Goal: Navigation & Orientation: Find specific page/section

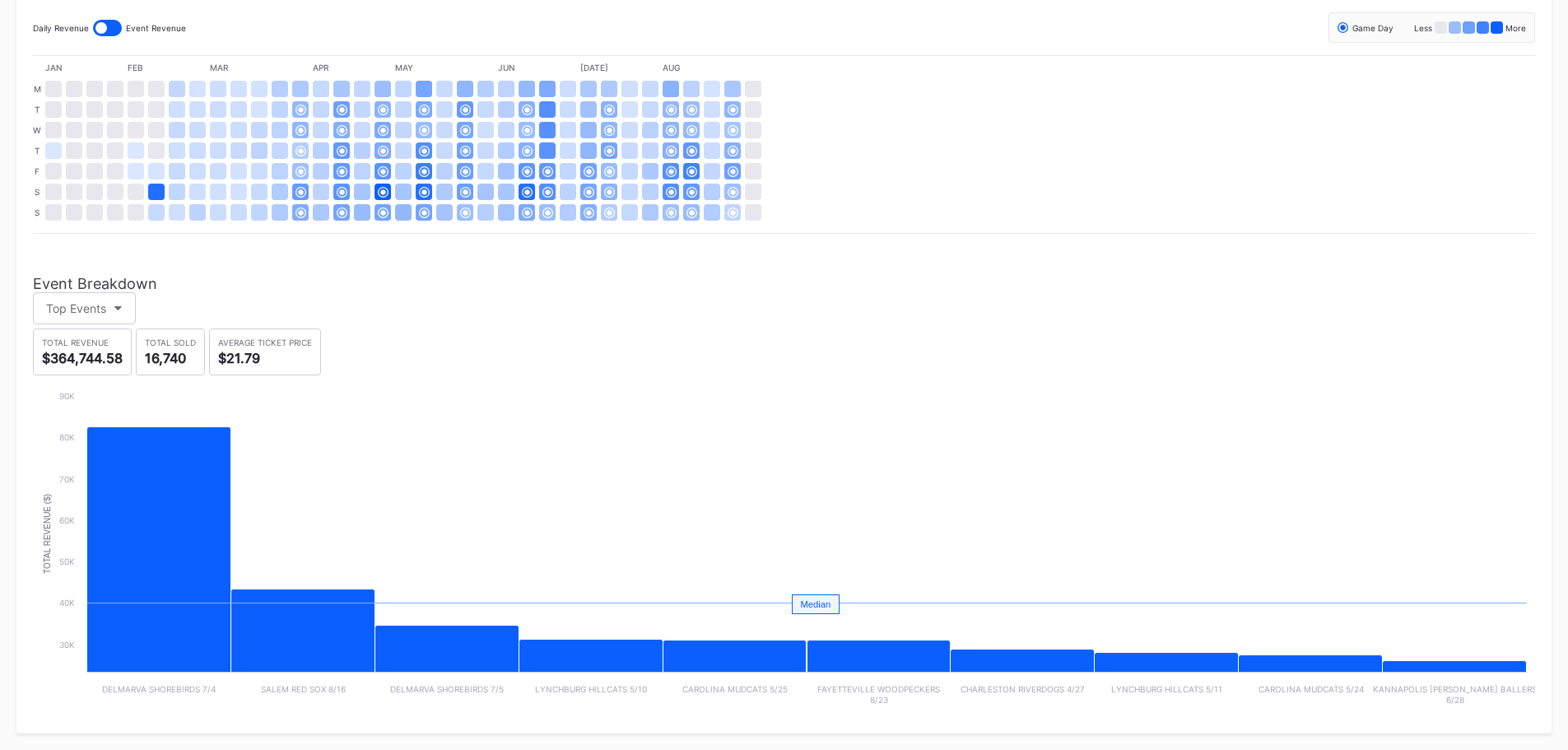
scroll to position [402, 0]
click at [88, 305] on div "Top Events" at bounding box center [76, 308] width 60 height 14
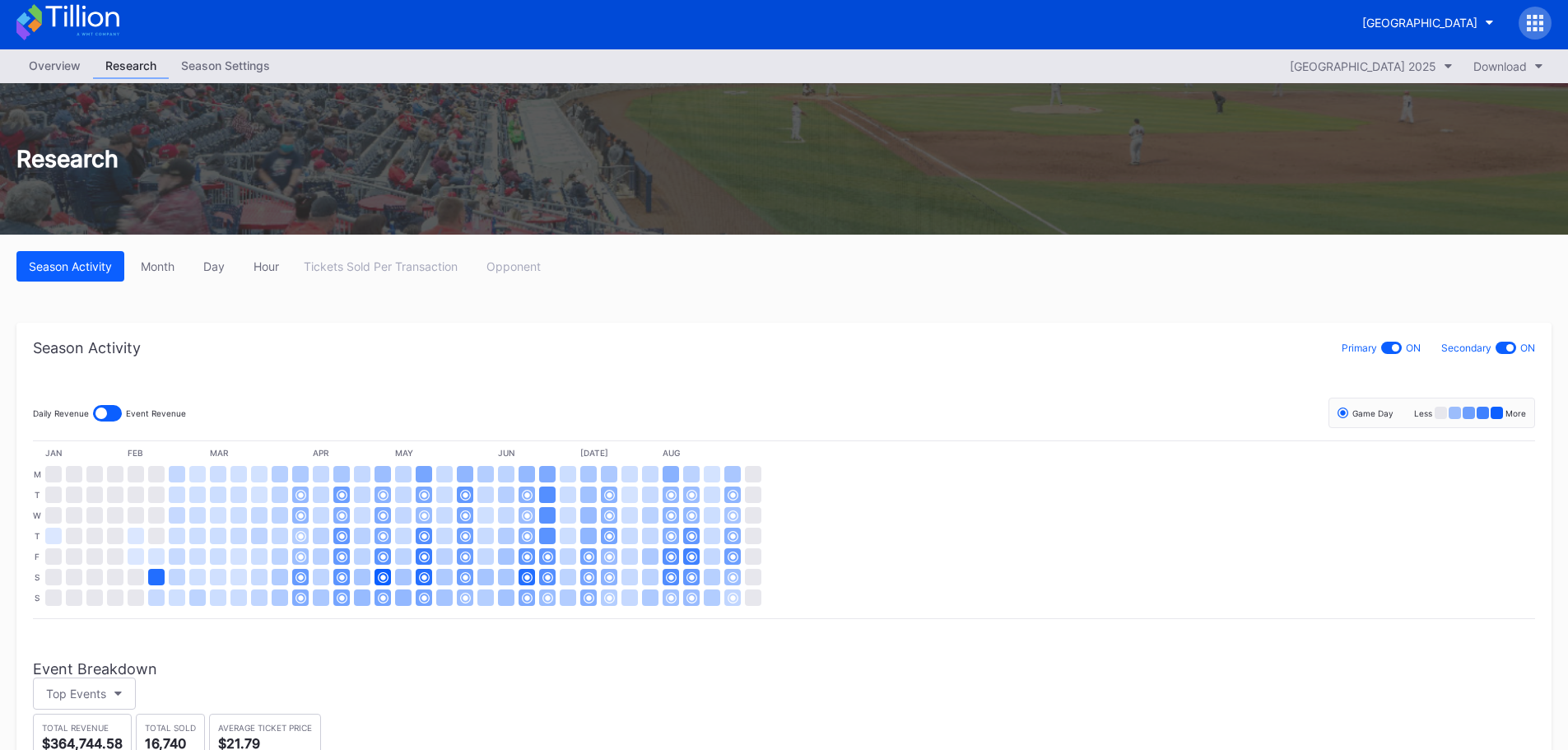
scroll to position [0, 0]
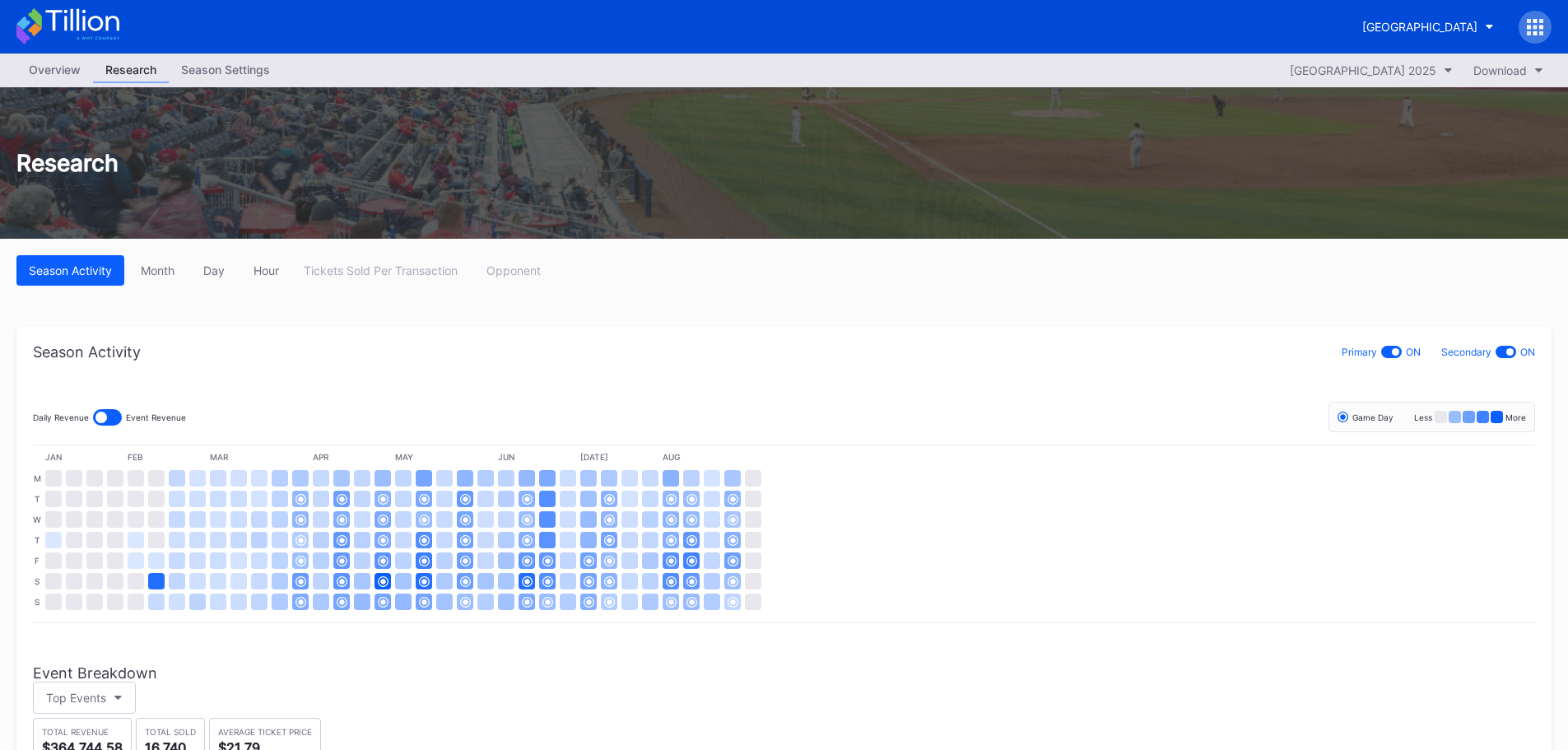
click at [1525, 32] on div at bounding box center [1535, 27] width 33 height 33
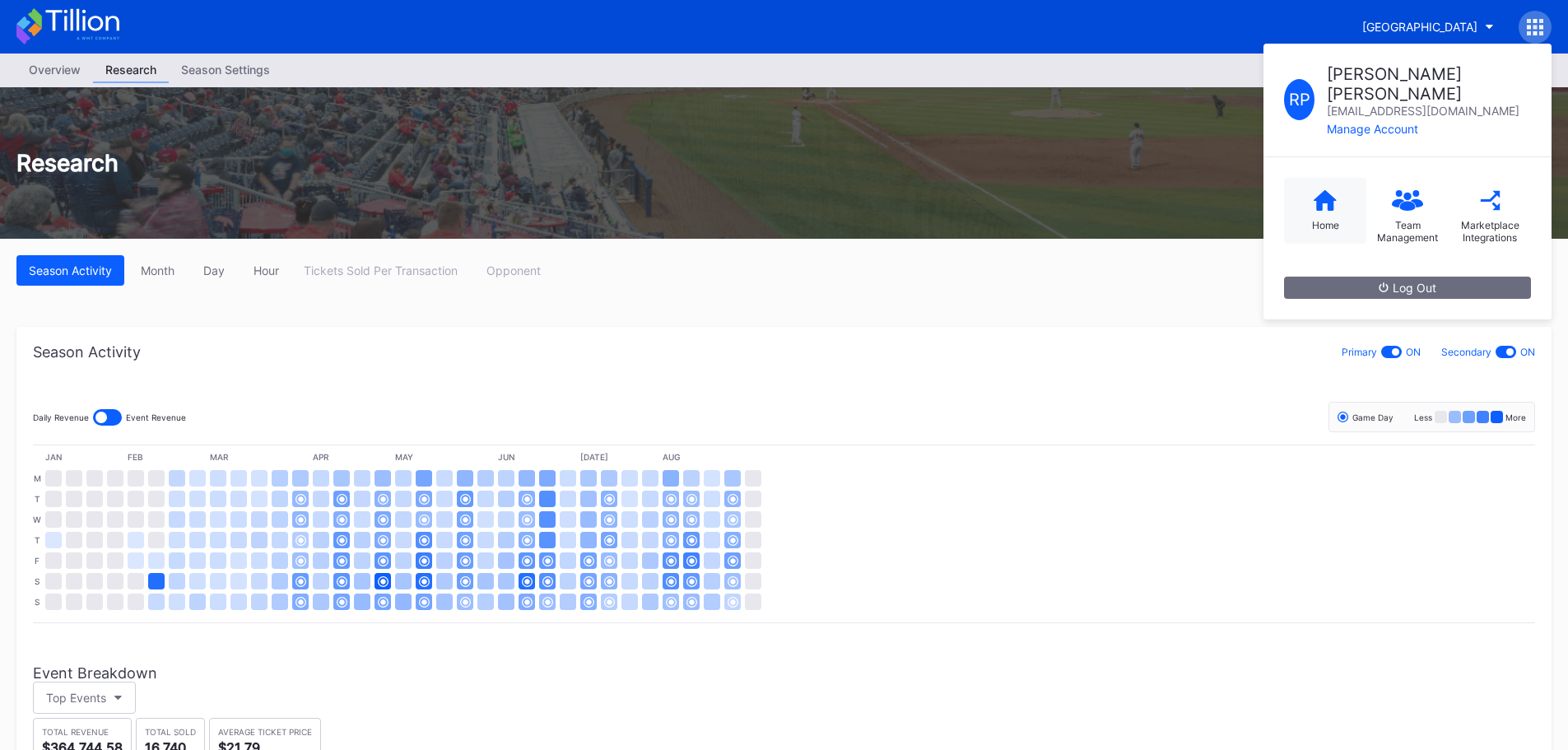
click at [1339, 185] on div "Home" at bounding box center [1325, 210] width 82 height 65
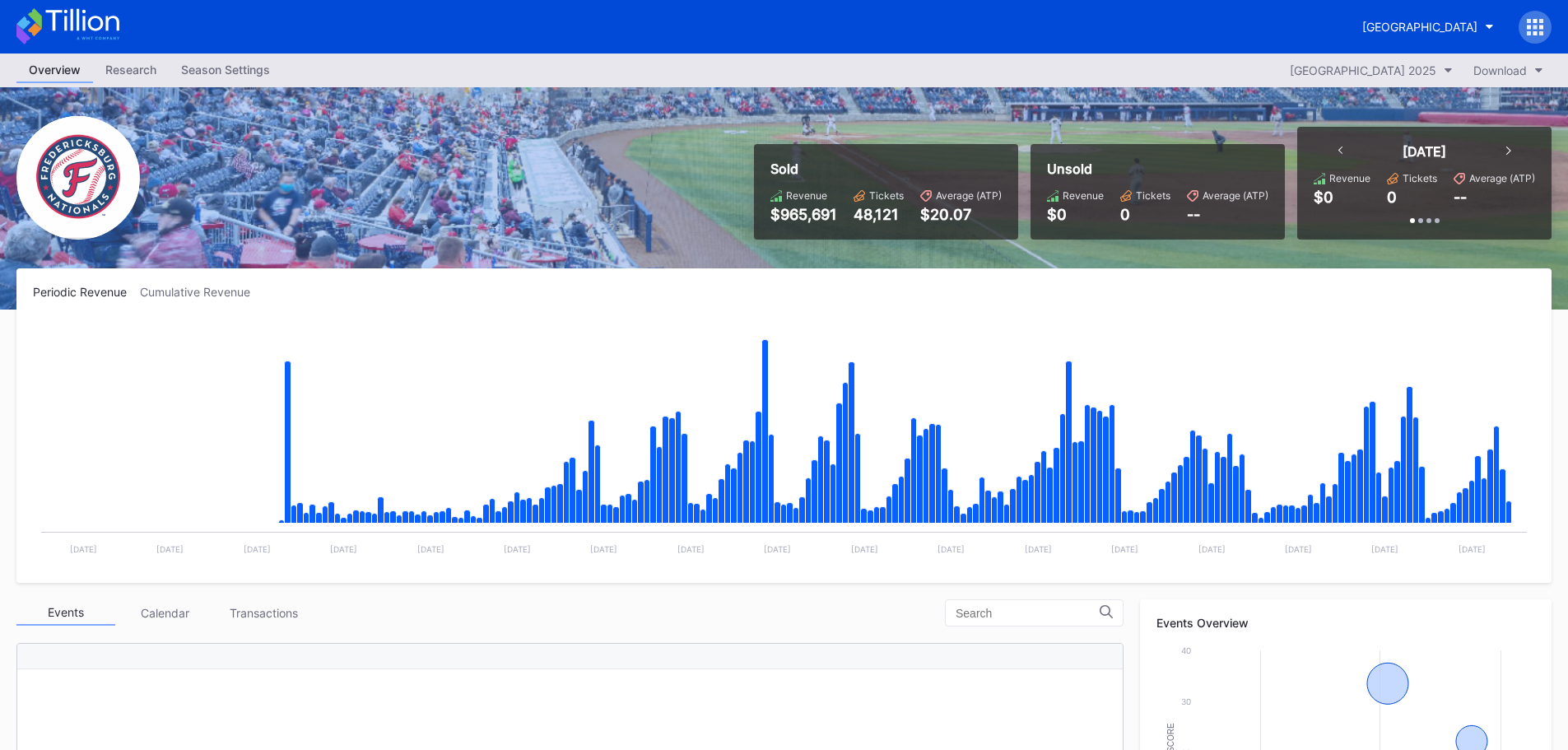
click at [1532, 23] on icon at bounding box center [1535, 27] width 16 height 16
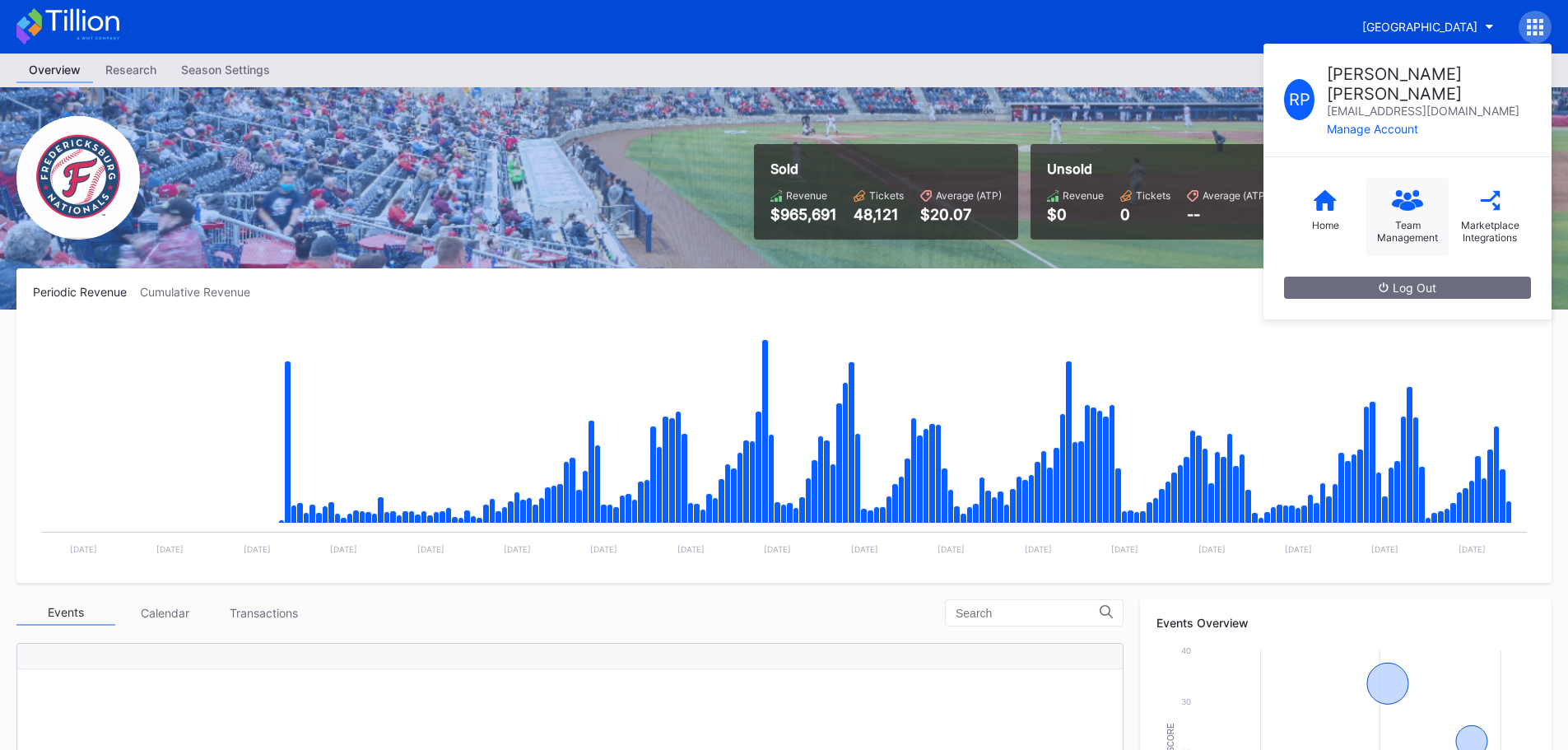
click at [1414, 198] on icon at bounding box center [1416, 202] width 13 height 9
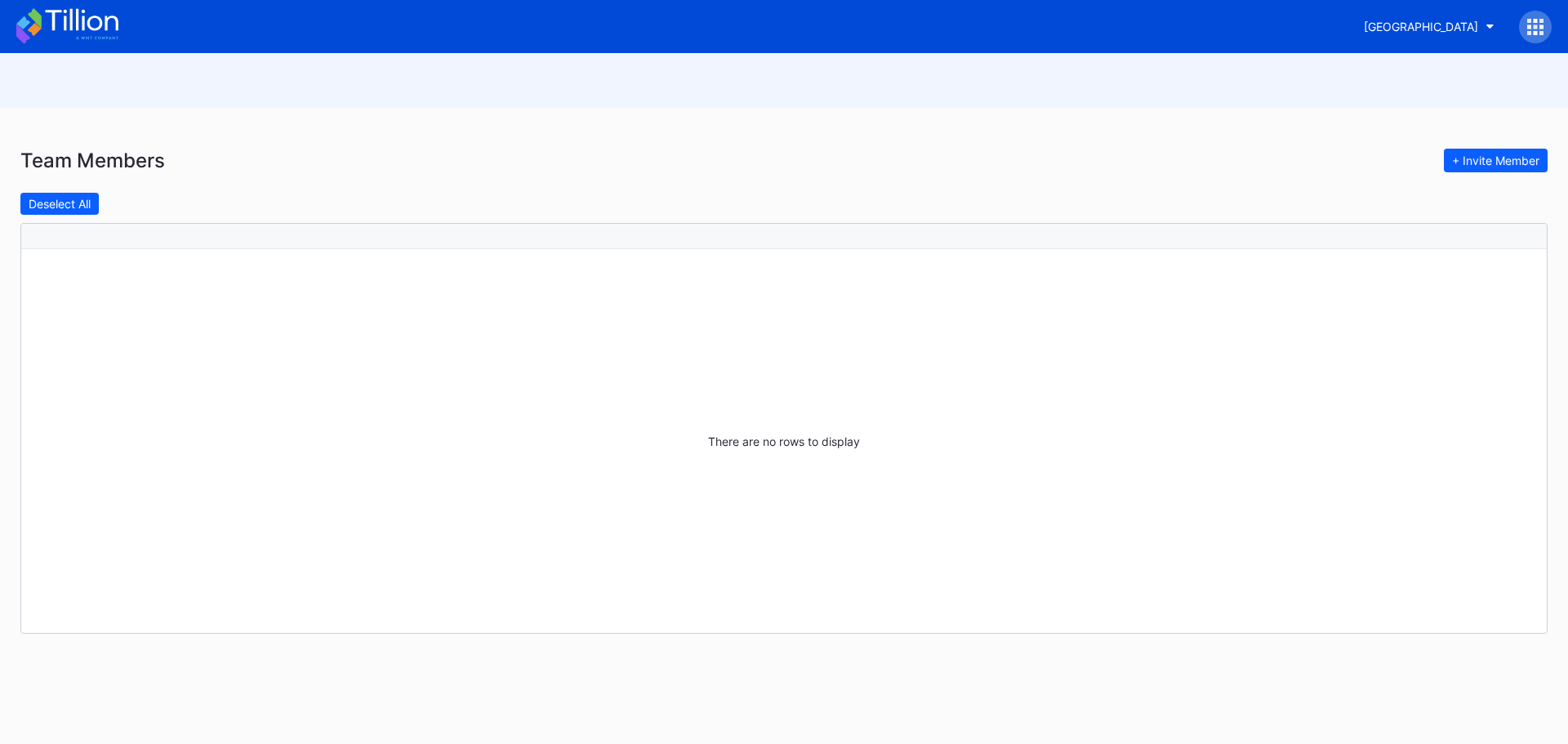
click at [1523, 24] on div at bounding box center [1535, 26] width 33 height 33
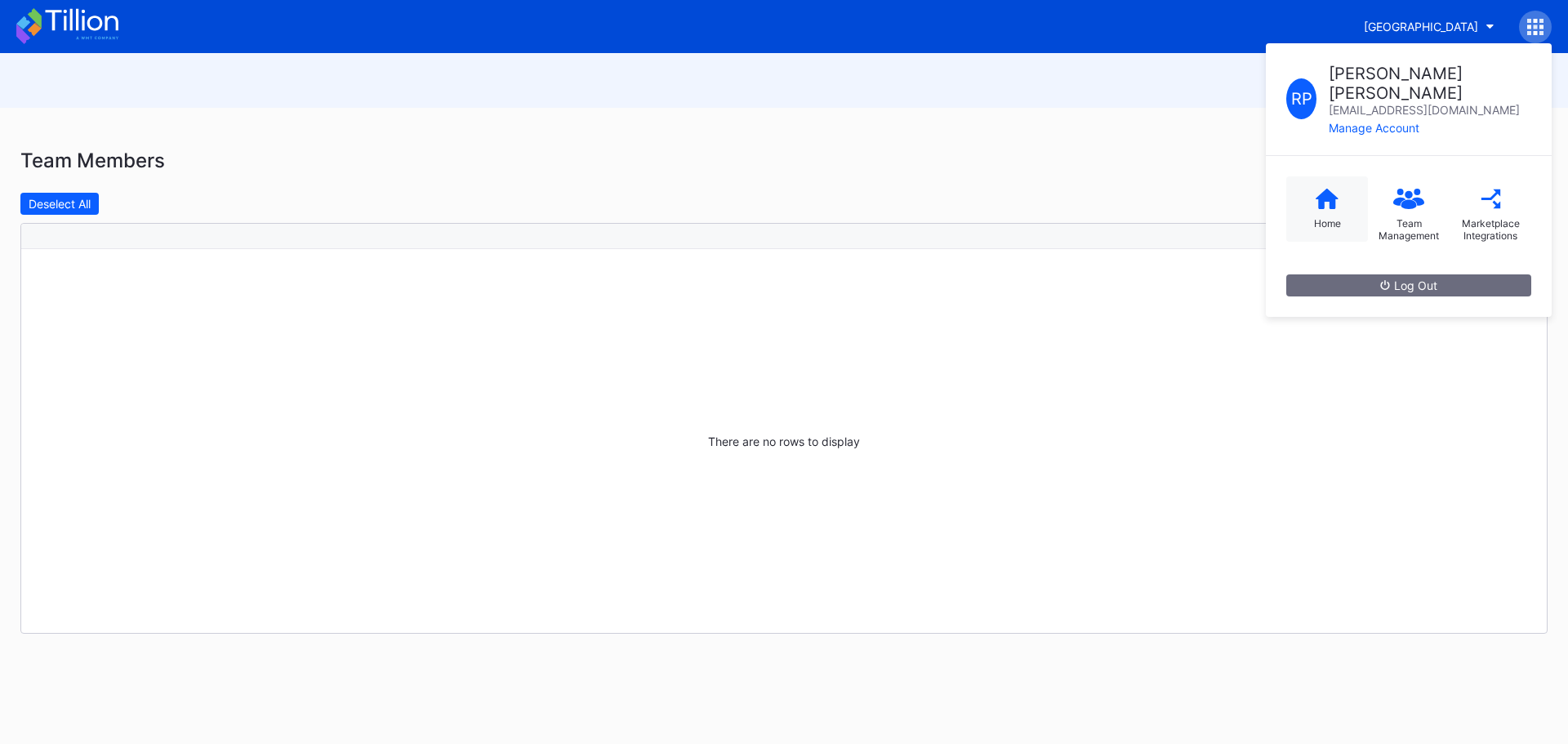
click at [1326, 189] on icon at bounding box center [1327, 199] width 23 height 21
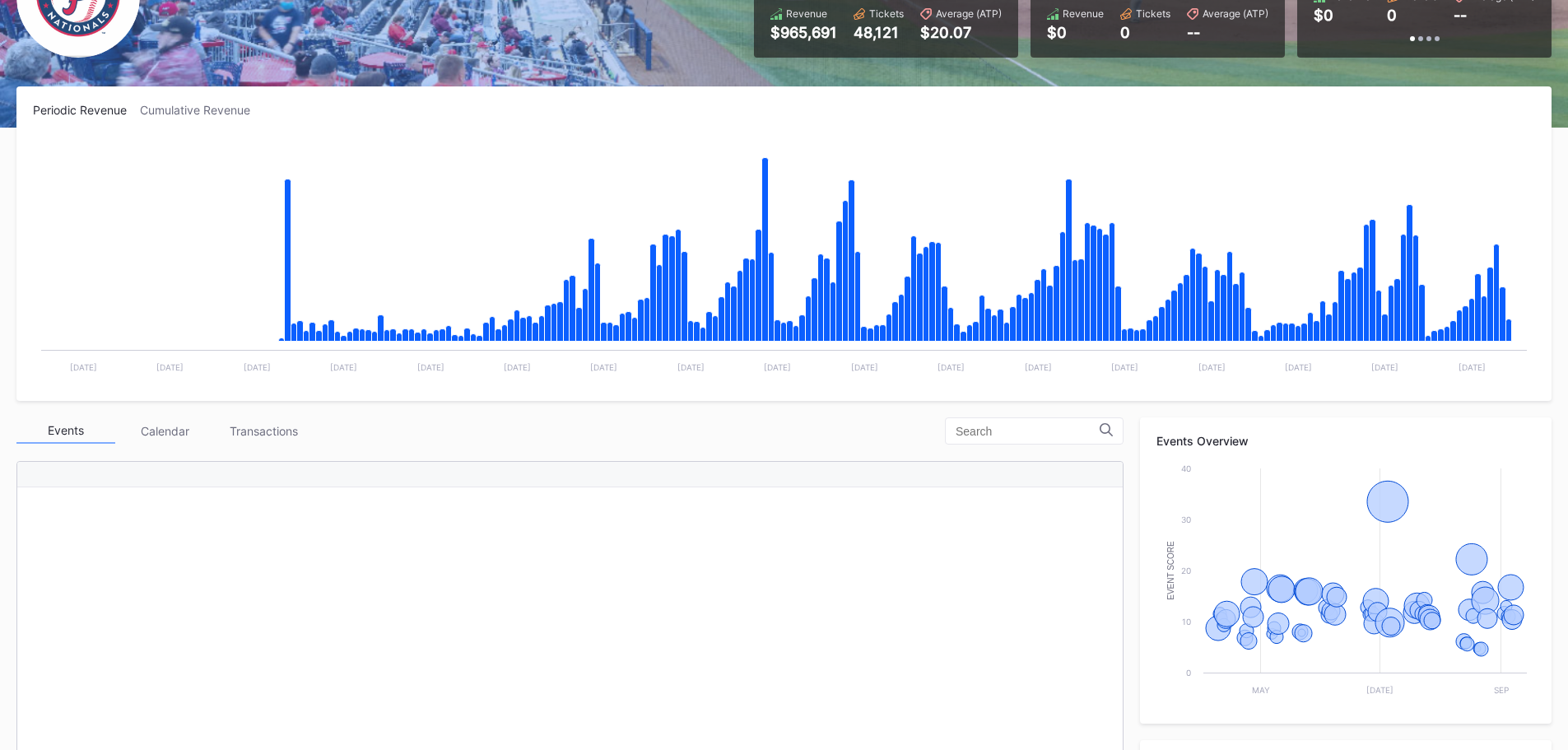
scroll to position [1, 0]
